Goal: Transaction & Acquisition: Purchase product/service

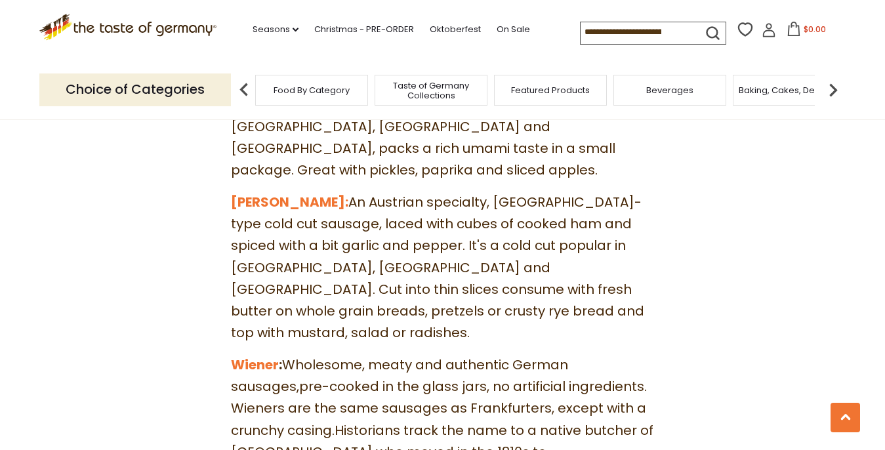
scroll to position [5788, 0]
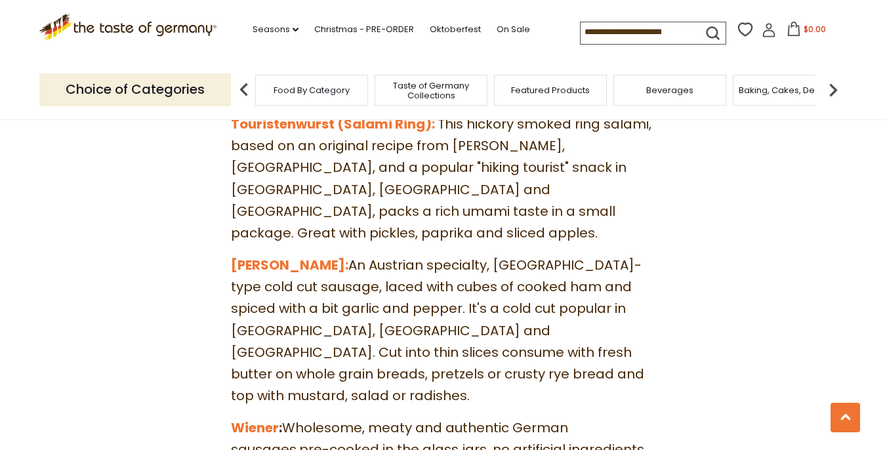
click at [309, 87] on span "Food By Category" at bounding box center [312, 90] width 76 height 10
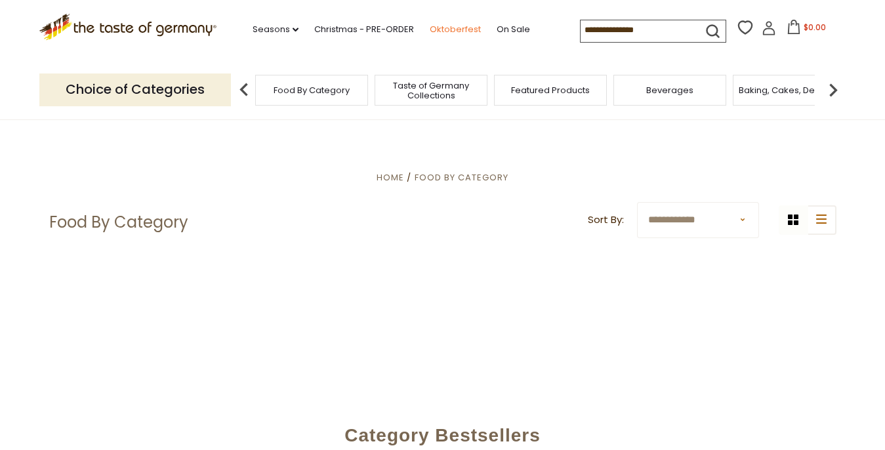
click at [430, 25] on link "Oktoberfest" at bounding box center [455, 29] width 51 height 14
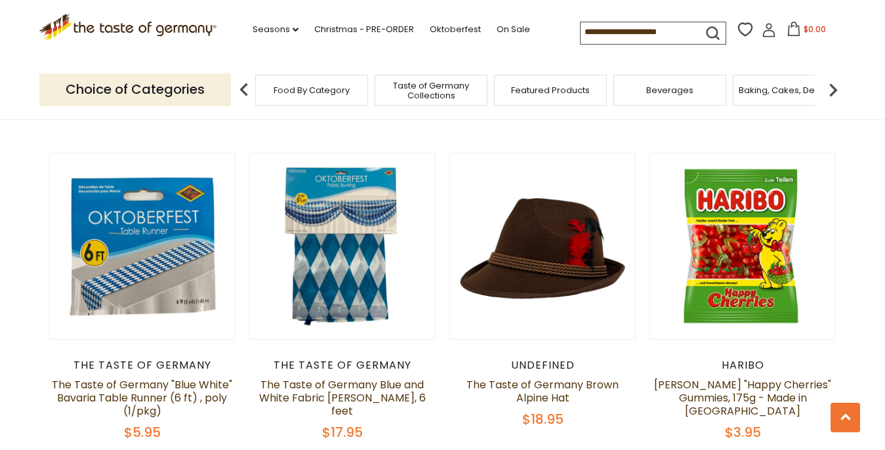
scroll to position [1630, 0]
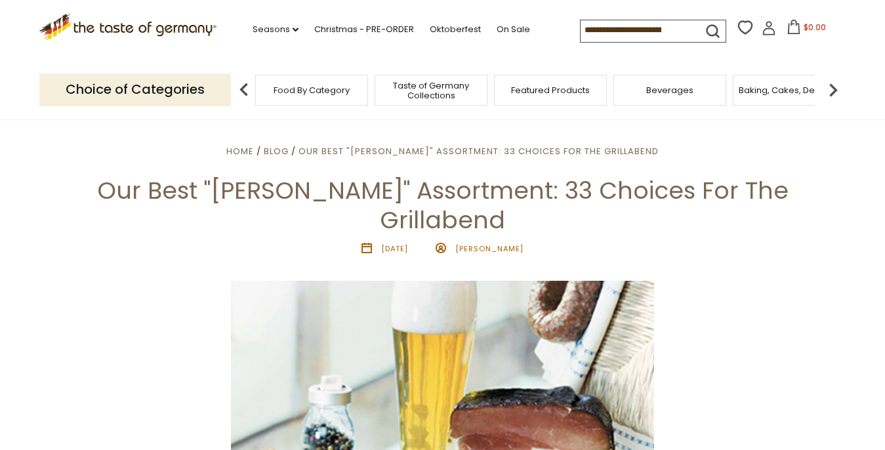
click at [417, 89] on span "Taste of Germany Collections" at bounding box center [431, 91] width 105 height 20
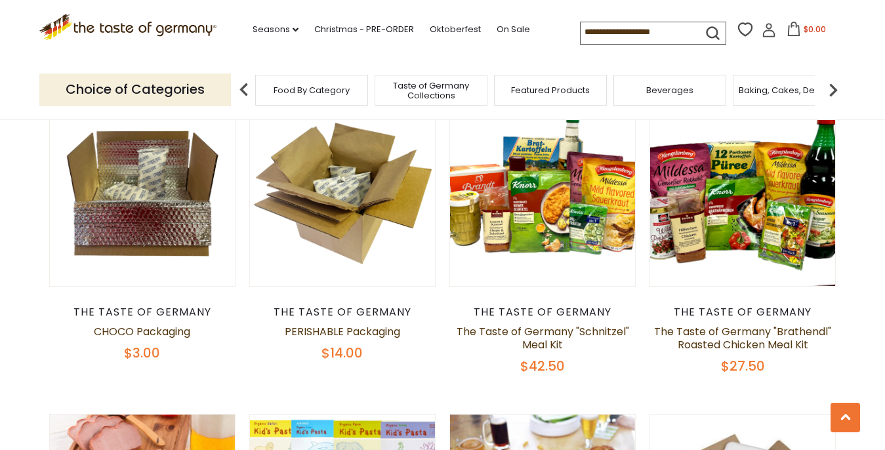
scroll to position [489, 0]
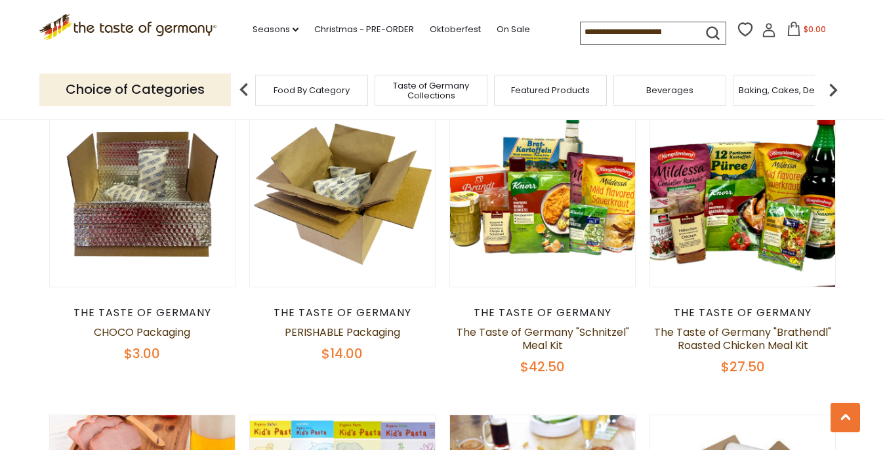
click at [161, 88] on p "Choice of Categories" at bounding box center [135, 89] width 192 height 32
click at [828, 88] on img at bounding box center [833, 90] width 26 height 26
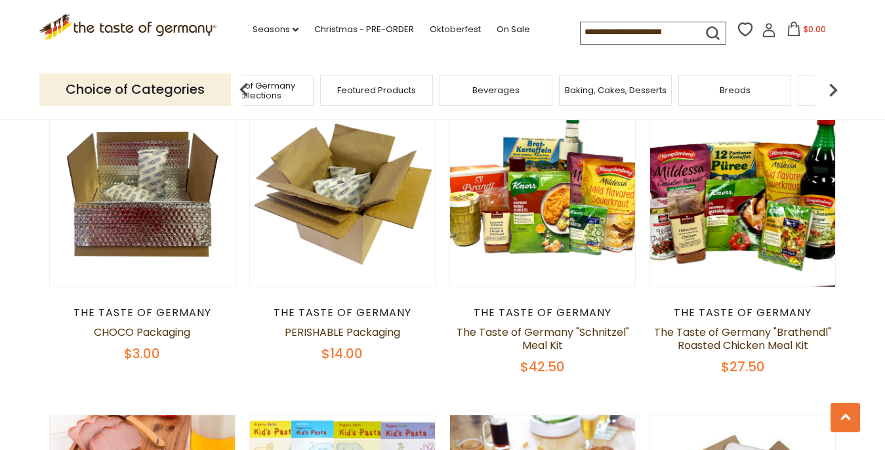
click at [828, 88] on img at bounding box center [833, 90] width 26 height 26
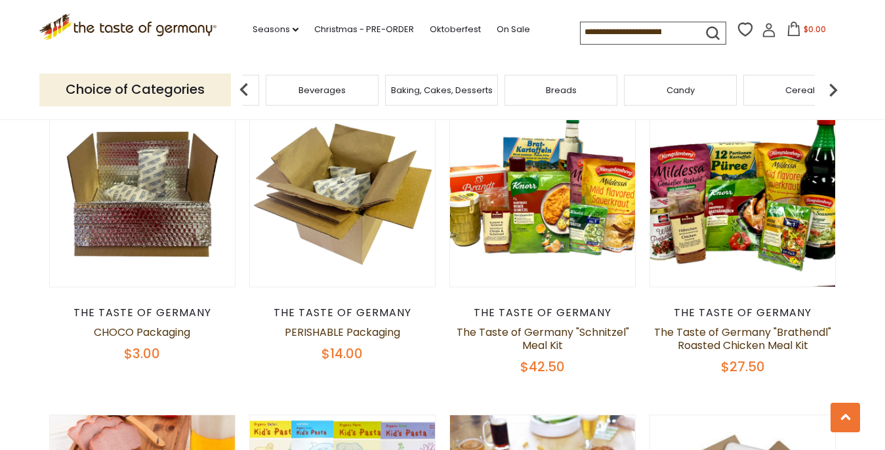
click at [828, 88] on img at bounding box center [833, 90] width 26 height 26
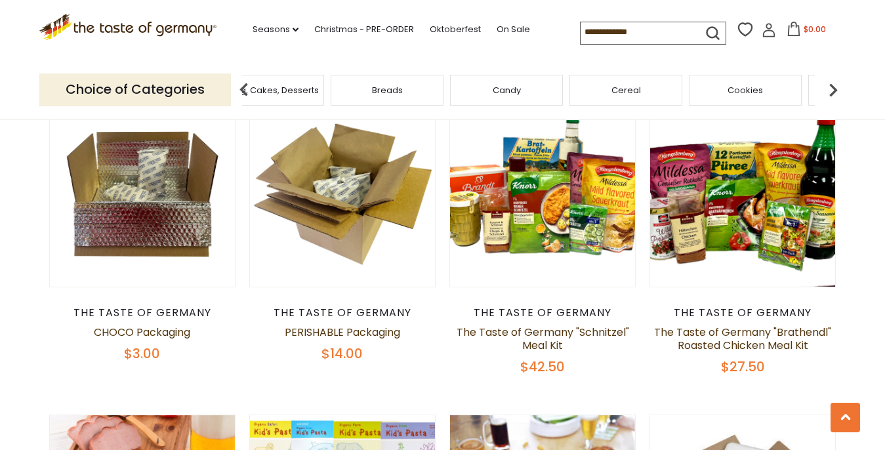
click at [828, 88] on img at bounding box center [833, 90] width 26 height 26
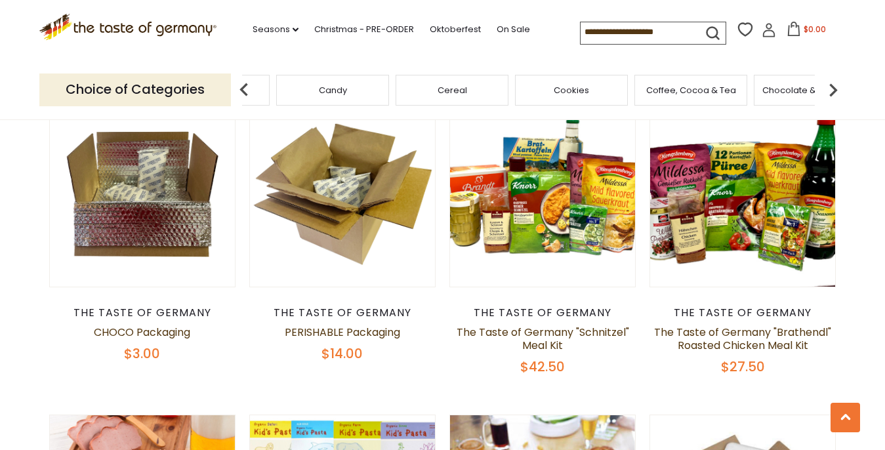
click at [828, 89] on img at bounding box center [833, 90] width 26 height 26
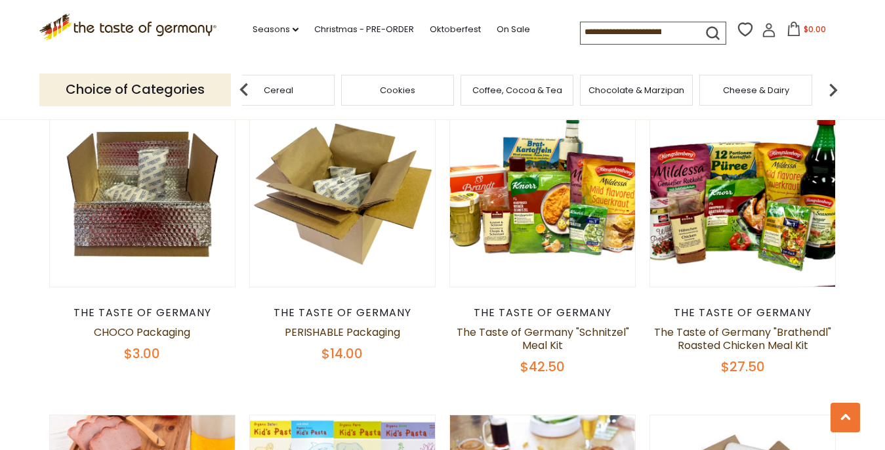
click at [829, 88] on img at bounding box center [833, 90] width 26 height 26
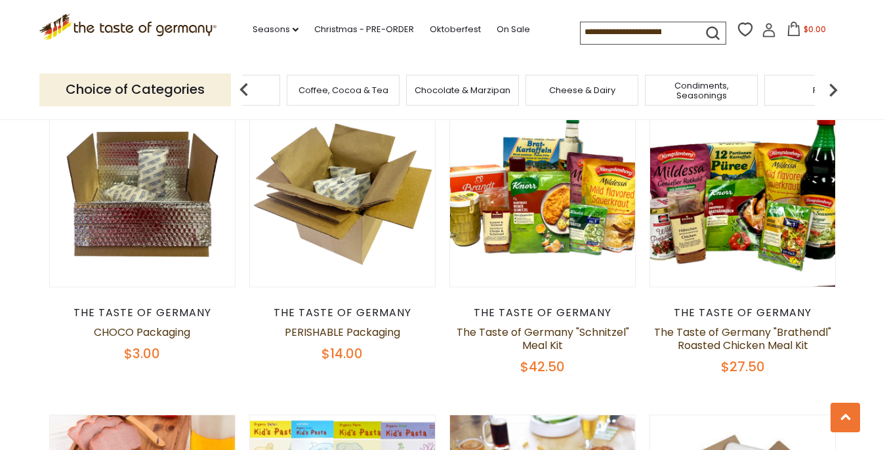
click at [832, 91] on img at bounding box center [833, 90] width 26 height 26
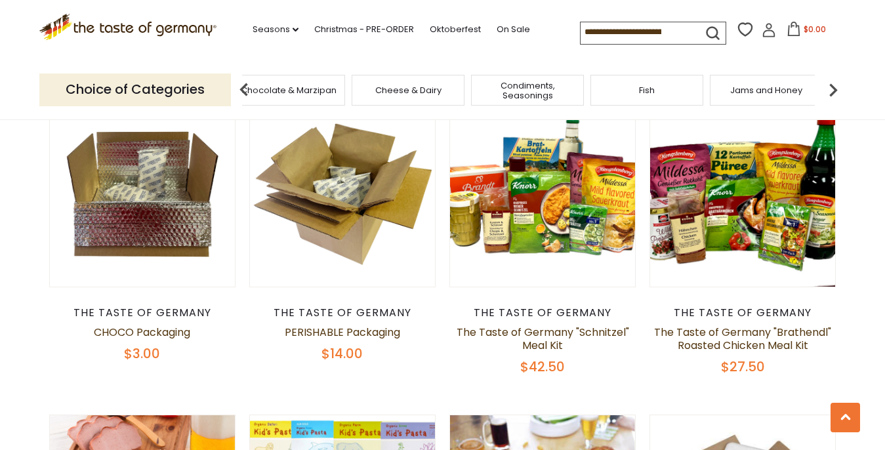
click at [832, 91] on img at bounding box center [833, 90] width 26 height 26
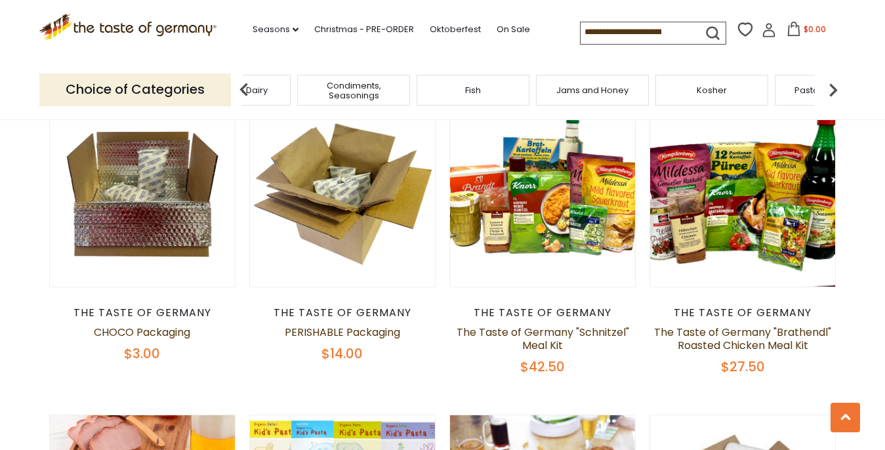
click at [832, 91] on img at bounding box center [833, 90] width 26 height 26
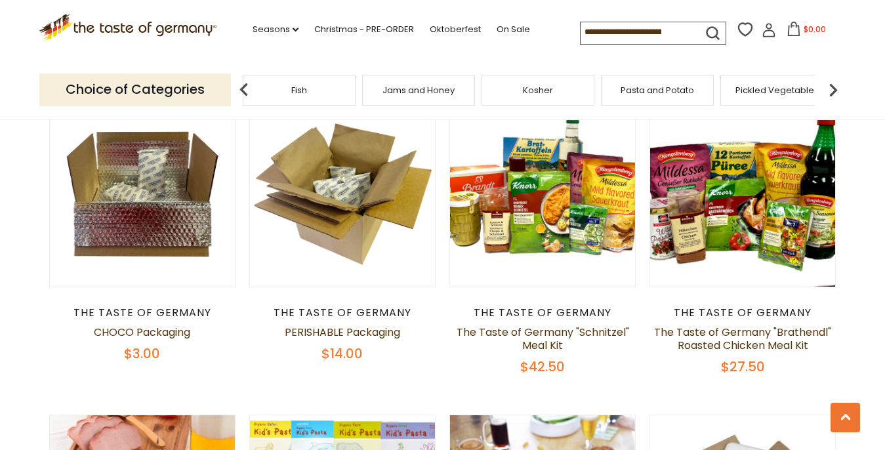
click at [832, 91] on img at bounding box center [833, 90] width 26 height 26
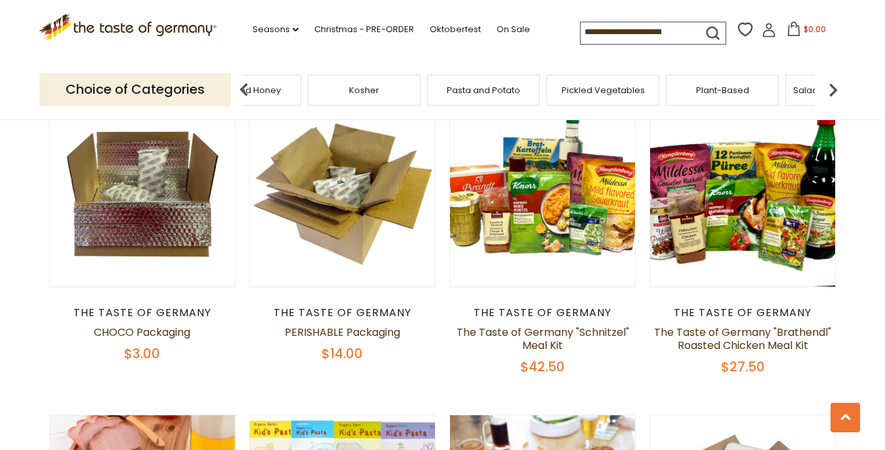
click at [832, 91] on img at bounding box center [833, 90] width 26 height 26
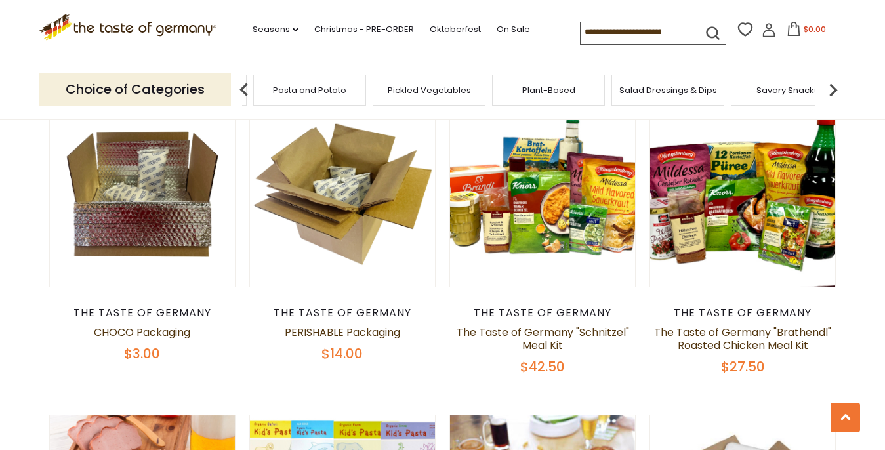
click at [832, 91] on img at bounding box center [833, 90] width 26 height 26
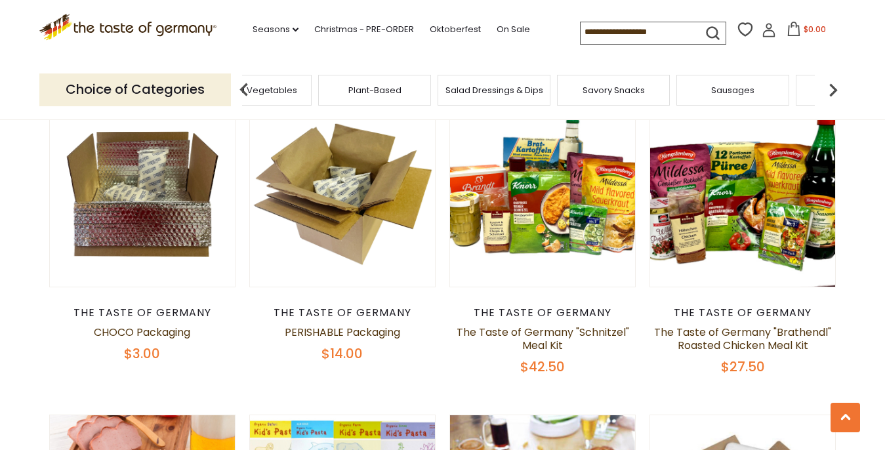
click at [832, 91] on img at bounding box center [833, 90] width 26 height 26
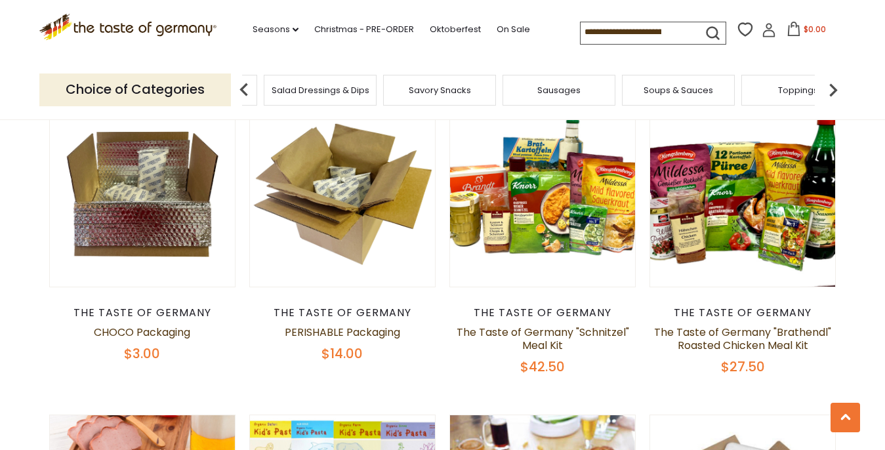
click at [563, 87] on span "Sausages" at bounding box center [558, 90] width 43 height 10
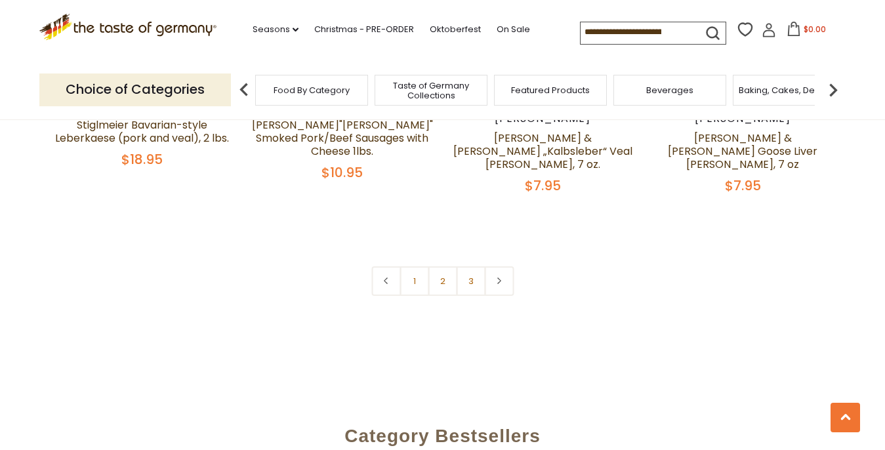
scroll to position [3304, 0]
click at [446, 266] on link "2" at bounding box center [443, 281] width 30 height 30
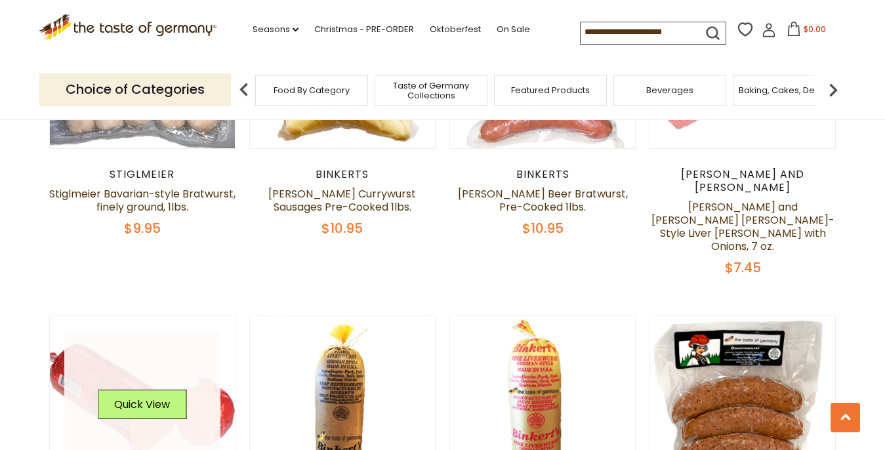
scroll to position [1502, 0]
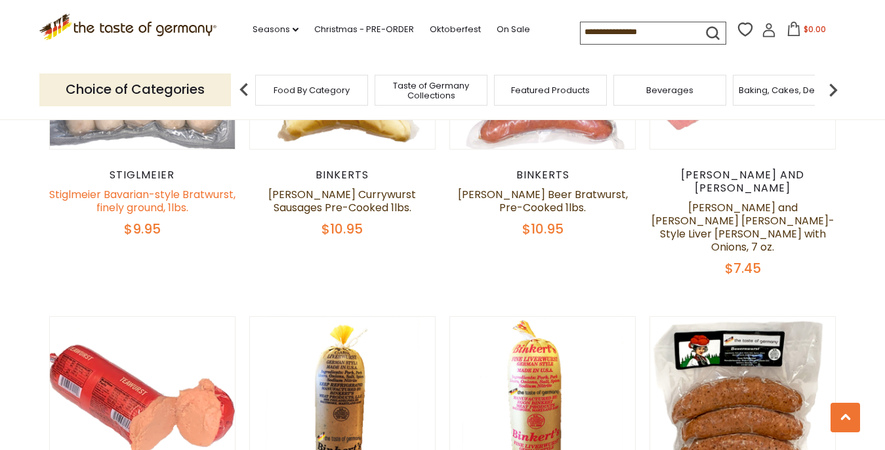
click at [144, 192] on link "Stiglmeier Bavarian-style Bratwurst, finely ground, 1lbs." at bounding box center [142, 201] width 186 height 28
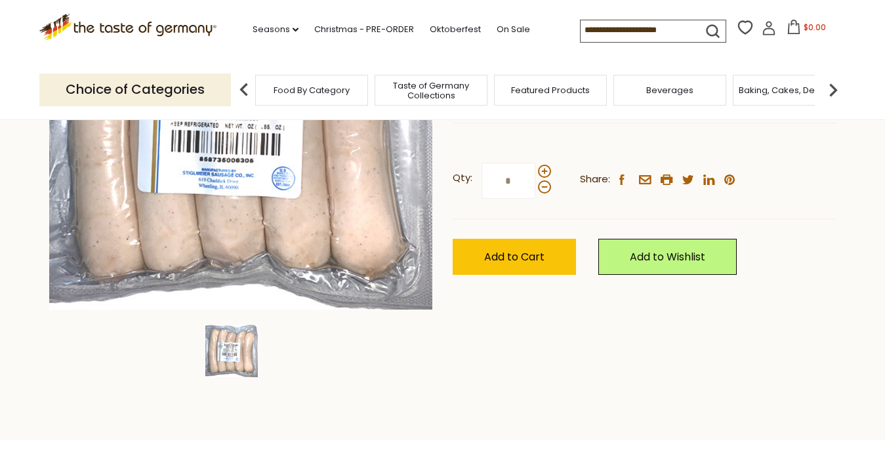
scroll to position [276, 0]
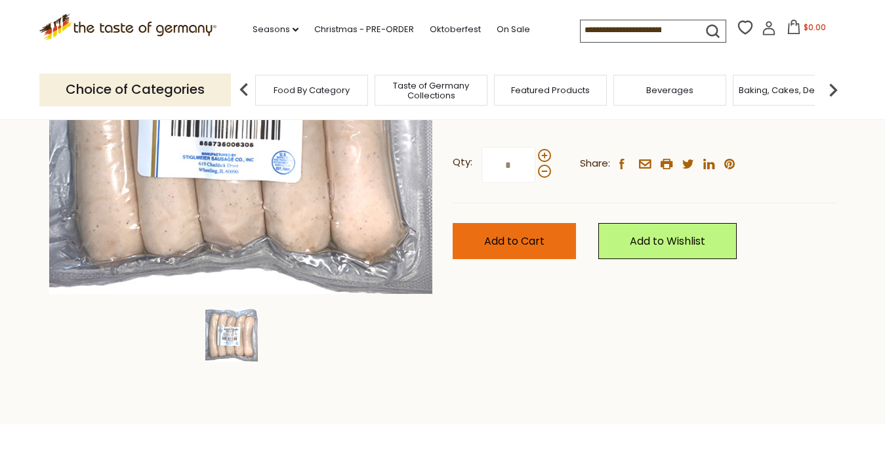
click at [514, 251] on button "Add to Cart" at bounding box center [514, 241] width 123 height 36
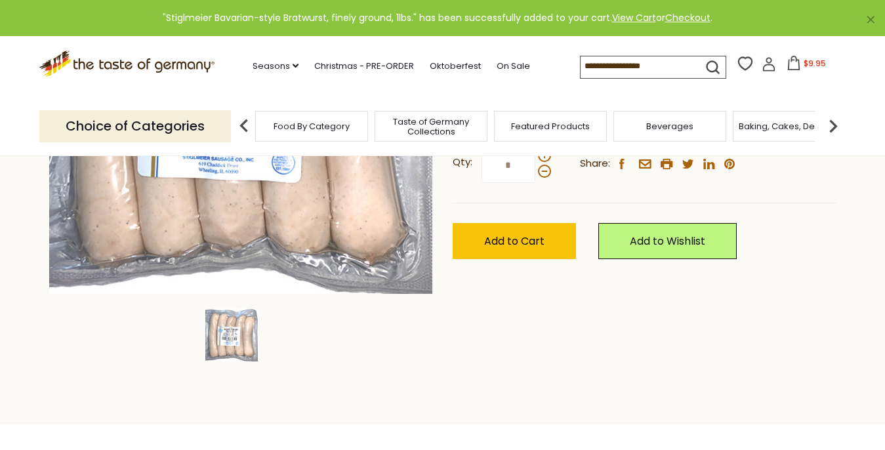
click at [804, 64] on span "$9.95" at bounding box center [815, 63] width 22 height 11
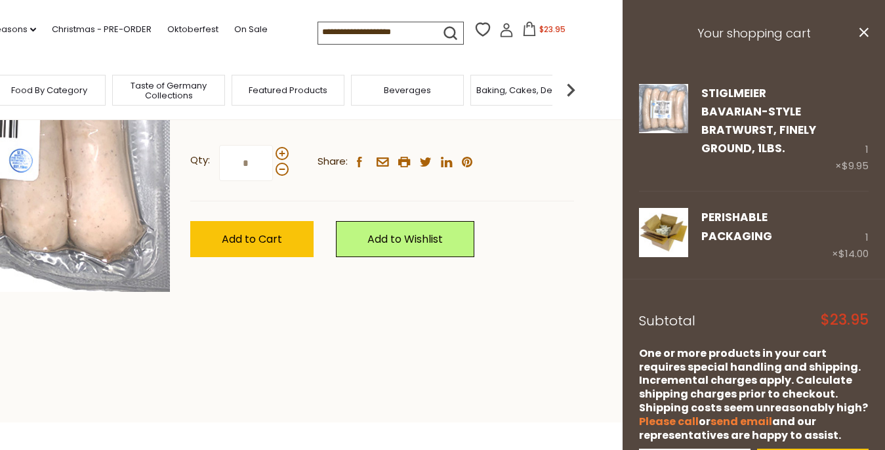
scroll to position [0, 0]
click at [859, 35] on icon "close" at bounding box center [864, 33] width 10 height 10
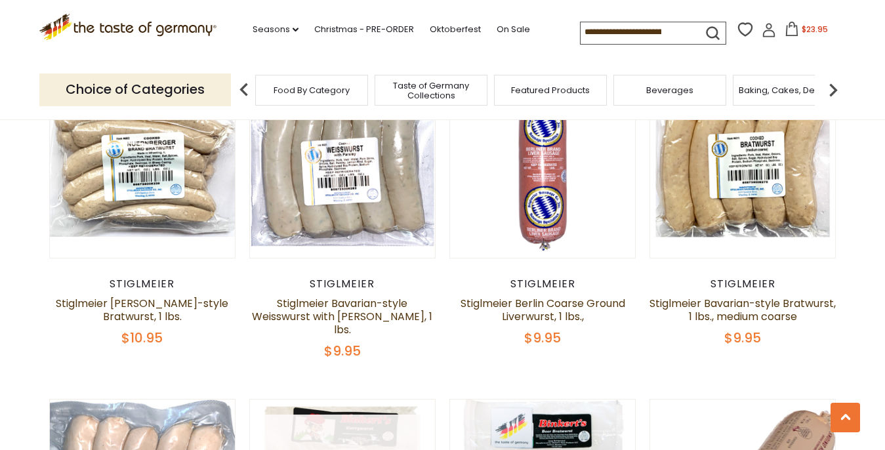
scroll to position [1041, 0]
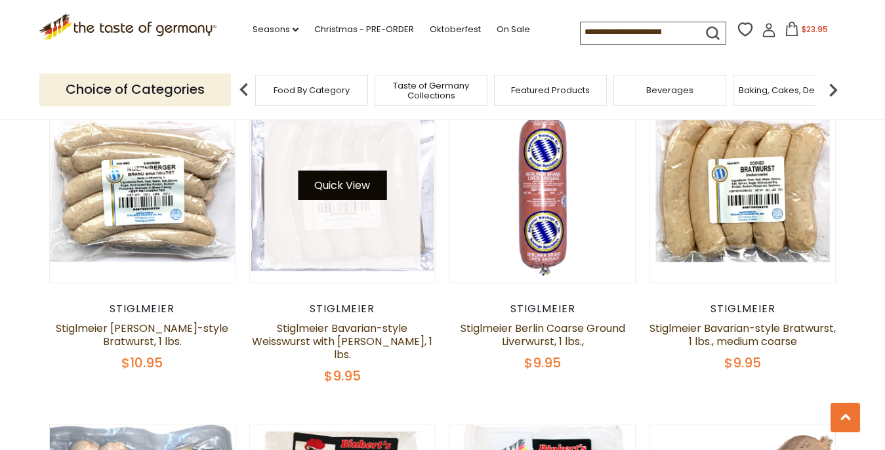
click at [331, 190] on button "Quick View" at bounding box center [342, 186] width 89 height 30
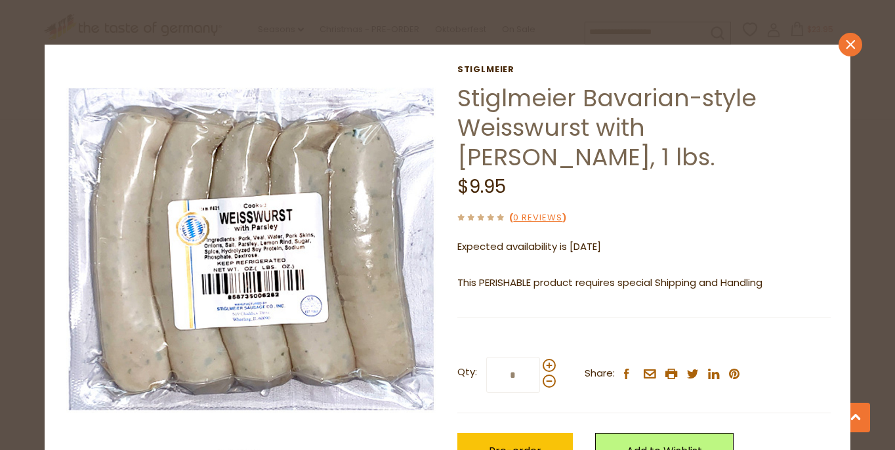
click at [846, 45] on icon at bounding box center [850, 44] width 9 height 9
